Goal: Information Seeking & Learning: Learn about a topic

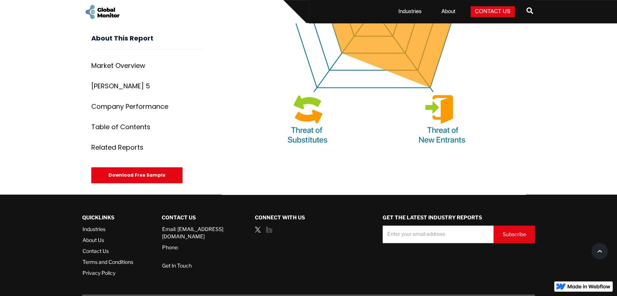
scroll to position [3087, 0]
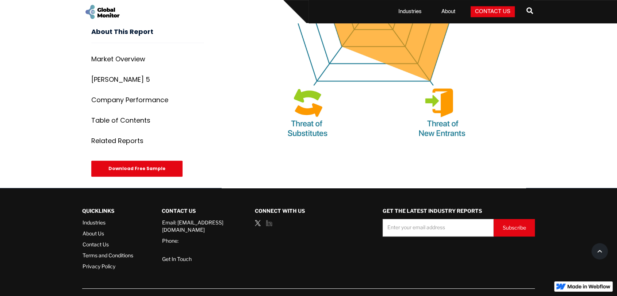
drag, startPoint x: 102, startPoint y: 284, endPoint x: 134, endPoint y: 287, distance: 32.3
click at [134, 296] on div "© 2023 GlobalMonitor™" at bounding box center [308, 299] width 452 height 7
copy div "GlobalMonitor"
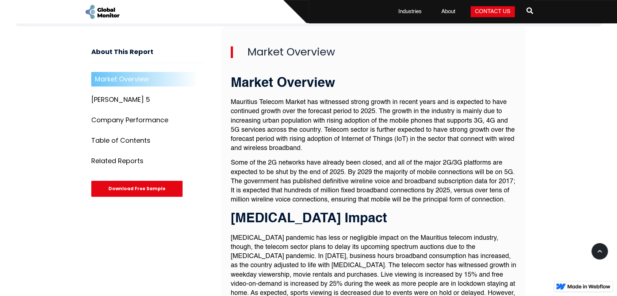
scroll to position [412, 0]
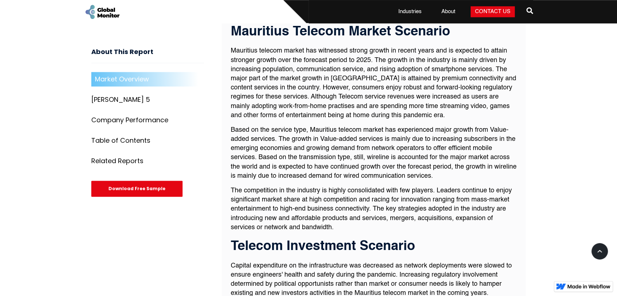
scroll to position [618, 0]
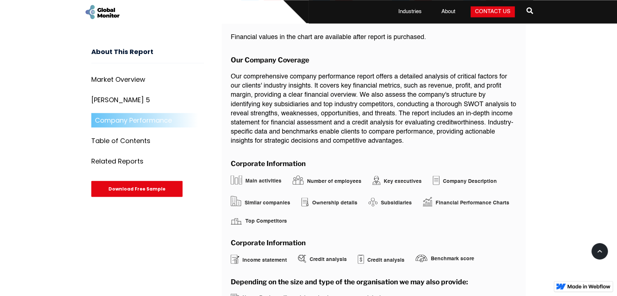
scroll to position [1352, 0]
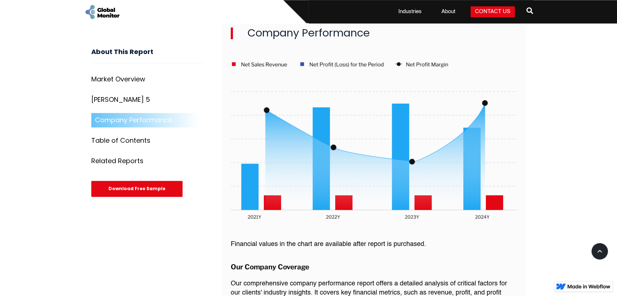
scroll to position [983, 0]
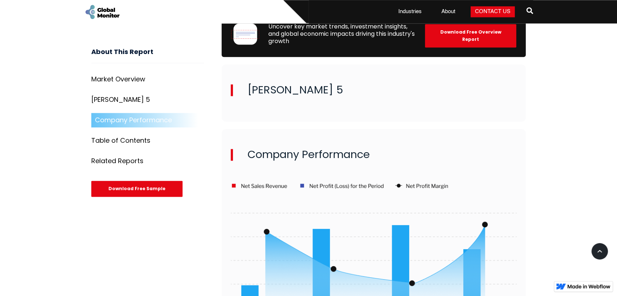
click at [234, 89] on h2 "[PERSON_NAME] 5" at bounding box center [374, 90] width 286 height 12
click at [293, 98] on div "[PERSON_NAME] 5" at bounding box center [373, 92] width 304 height 57
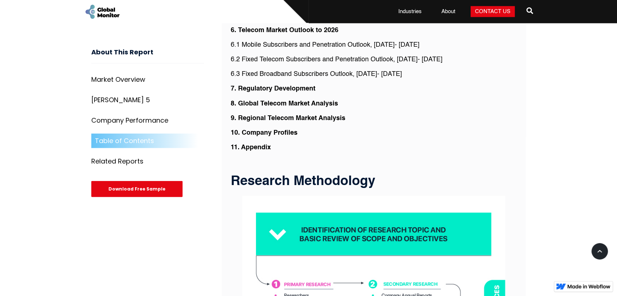
scroll to position [1875, 0]
